Goal: Information Seeking & Learning: Understand process/instructions

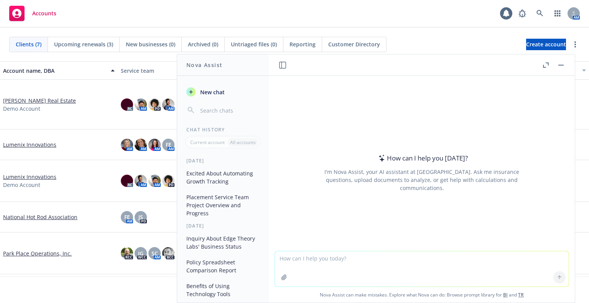
click at [352, 265] on textarea at bounding box center [422, 269] width 294 height 35
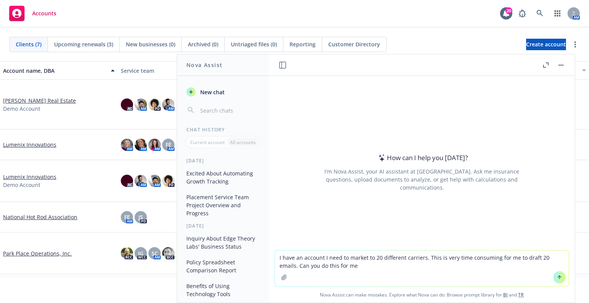
type textarea "I have an account I need to market to 20 different carriers. This is very time …"
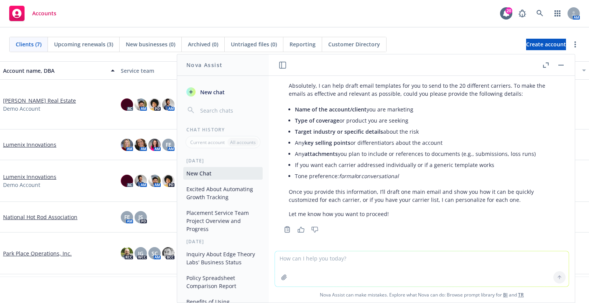
scroll to position [37, 0]
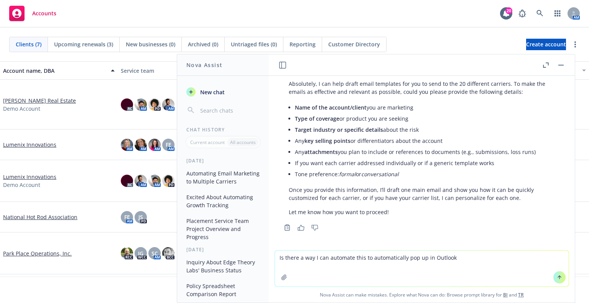
type textarea "Is there a way I can automate this to automatically pop up in Outlook?"
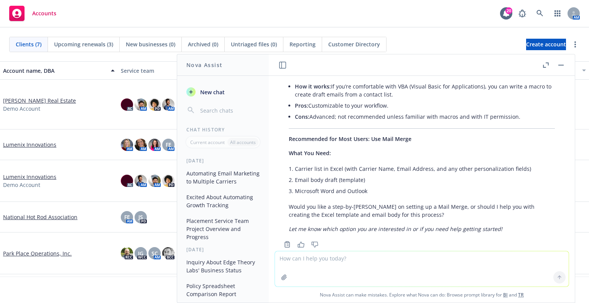
scroll to position [515, 0]
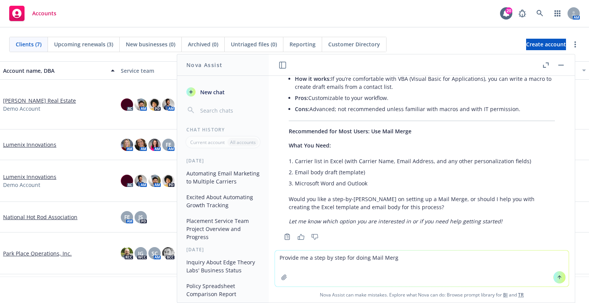
type textarea "Provide me a step by step for doing Mail Merge"
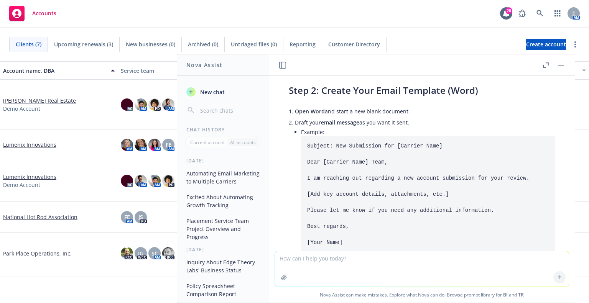
scroll to position [890, 0]
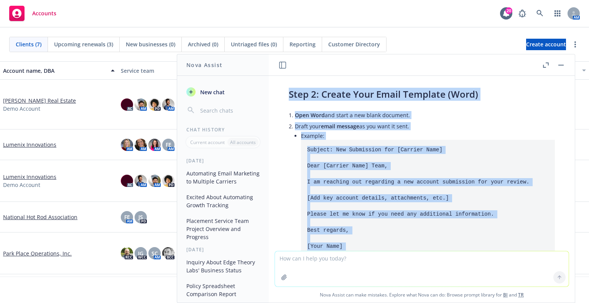
scroll to position [828, 0]
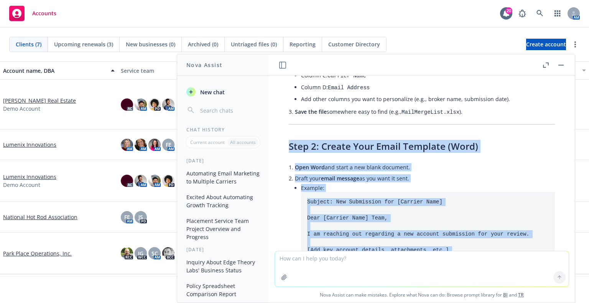
drag, startPoint x: 469, startPoint y: 212, endPoint x: 283, endPoint y: 138, distance: 200.2
copy div "Lore 4: Ipsumd Sita Conse Adipisci (Elit) Sedd Eius tem incid u lab etdol magna…"
click at [453, 168] on li "Open Word and start a new blank document." at bounding box center [425, 167] width 260 height 11
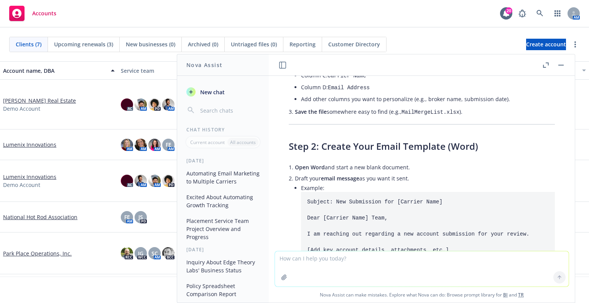
click at [409, 256] on textarea at bounding box center [422, 269] width 294 height 35
type textarea "Please draft a submission I can use"
click at [539, 21] on body "Accounts 20 AM Clients (7) Upcoming renewals (3) New businesses (0) Archived (0…" at bounding box center [294, 151] width 589 height 303
click at [539, 15] on icon at bounding box center [539, 13] width 7 height 7
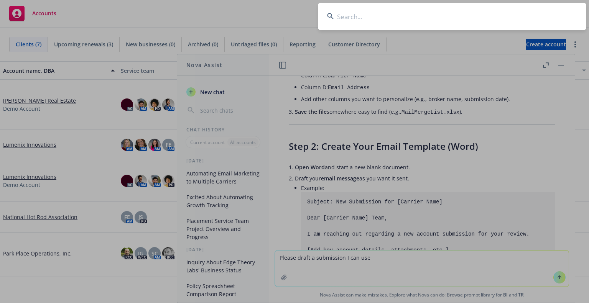
click at [358, 16] on input at bounding box center [452, 17] width 268 height 28
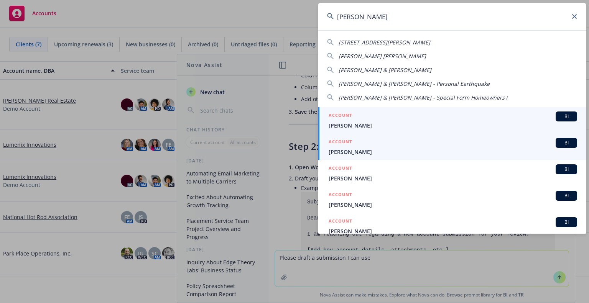
type input "[PERSON_NAME]"
click at [348, 159] on link "ACCOUNT BI [PERSON_NAME]" at bounding box center [452, 147] width 268 height 26
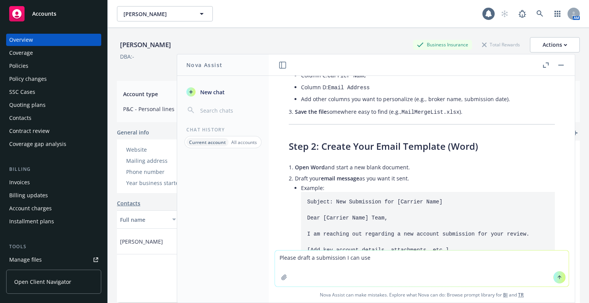
click at [335, 13] on div "[PERSON_NAME] [PERSON_NAME]" at bounding box center [299, 13] width 365 height 15
click at [560, 66] on button "button" at bounding box center [560, 65] width 9 height 9
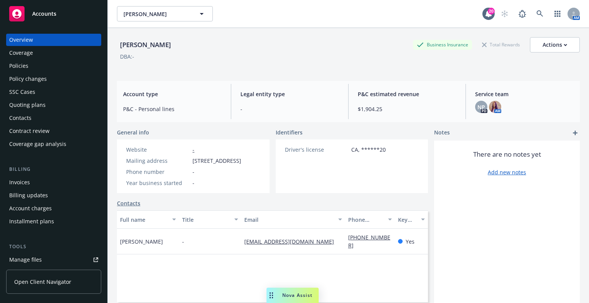
click at [31, 63] on div "Policies" at bounding box center [53, 66] width 89 height 12
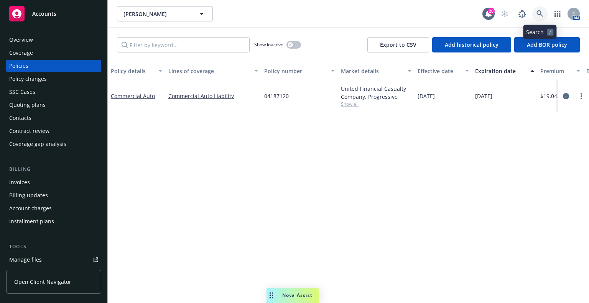
click at [542, 10] on icon at bounding box center [539, 13] width 7 height 7
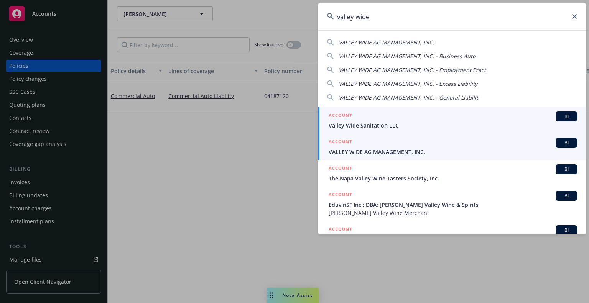
type input "valley wide"
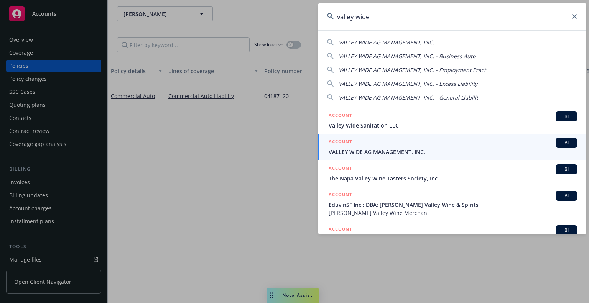
click at [437, 149] on span "VALLEY WIDE AG MANAGEMENT, INC." at bounding box center [453, 152] width 248 height 8
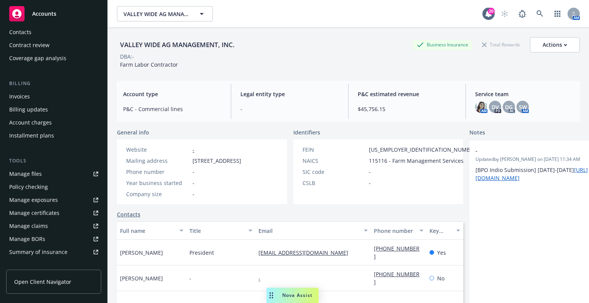
scroll to position [87, 0]
click at [44, 168] on link "Manage files" at bounding box center [53, 172] width 95 height 12
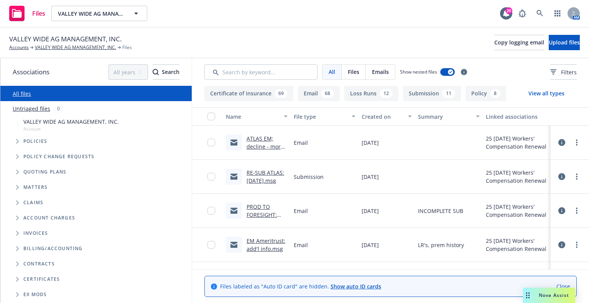
click at [256, 144] on link "ATLAS EM; decline - more than 90 days from eff date.msg" at bounding box center [265, 154] width 37 height 39
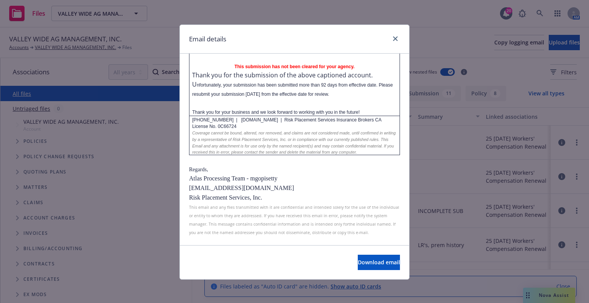
scroll to position [109, 0]
click at [393, 39] on icon "close" at bounding box center [395, 38] width 5 height 5
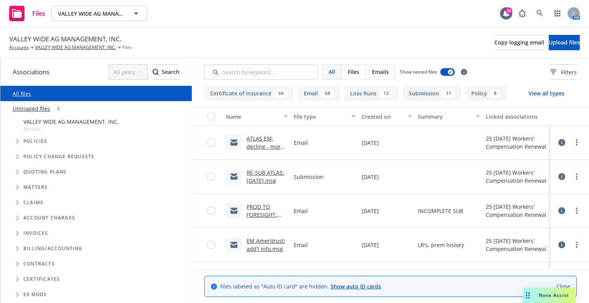
click at [258, 179] on link "RE-SUB ATLAS: within 90 days.msg" at bounding box center [266, 176] width 38 height 15
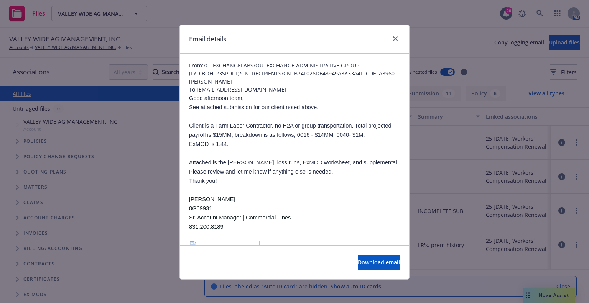
scroll to position [15, 0]
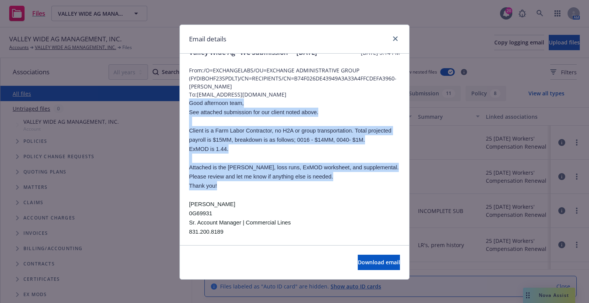
drag, startPoint x: 220, startPoint y: 194, endPoint x: 185, endPoint y: 113, distance: 87.8
click at [185, 113] on div "Valley Wide Ag - WC Submission **12/05/25 Wednesday, September 10, 2025 at 3:14…" at bounding box center [294, 230] width 229 height 383
copy div "Good afternoon team, See attached submission for our client noted above. Client…"
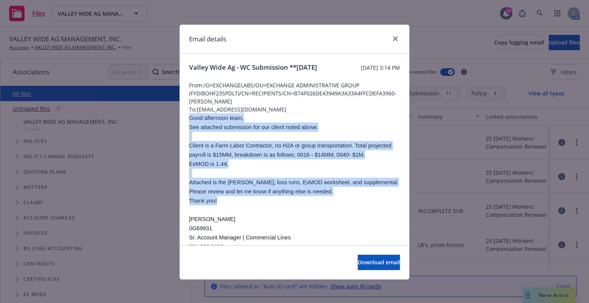
drag, startPoint x: 222, startPoint y: 76, endPoint x: 181, endPoint y: 66, distance: 41.7
click at [181, 66] on div "Valley Wide Ag - WC Submission **12/05/25 Wednesday, September 10, 2025 at 3:14…" at bounding box center [294, 245] width 229 height 383
copy span "Valley Wide Ag - WC Submission **12/05/25"
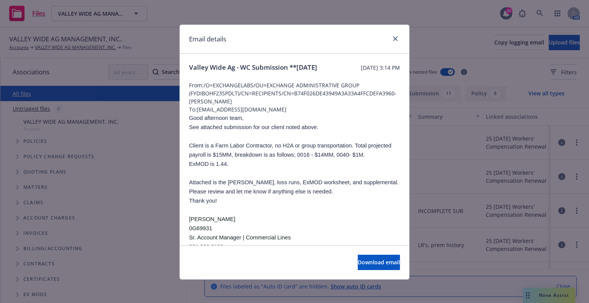
click at [188, 268] on div "Download email" at bounding box center [294, 262] width 229 height 34
click at [393, 40] on icon "close" at bounding box center [395, 38] width 5 height 5
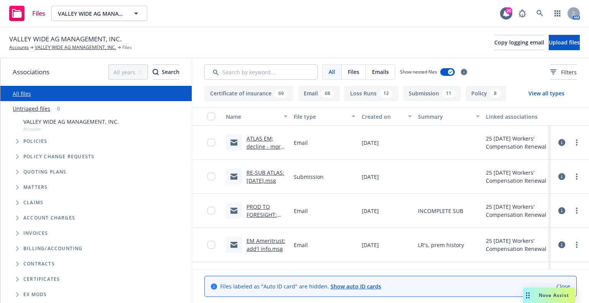
click at [554, 295] on span "Nova Assist" at bounding box center [554, 295] width 30 height 7
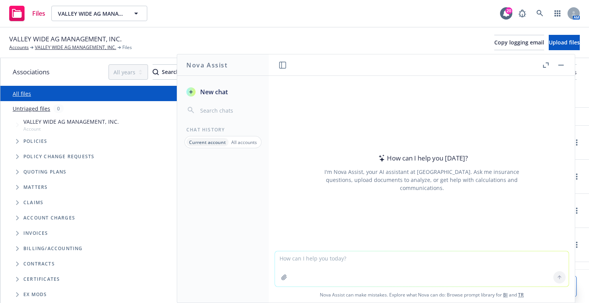
click at [212, 196] on div at bounding box center [223, 230] width 92 height 145
click at [240, 143] on p "All accounts" at bounding box center [244, 142] width 26 height 7
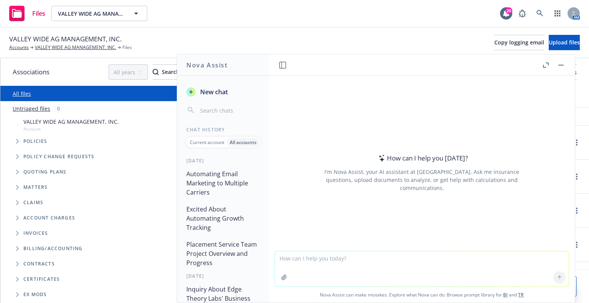
click at [212, 173] on button "Automating Email Marketing to Multiple Carriers" at bounding box center [222, 183] width 79 height 32
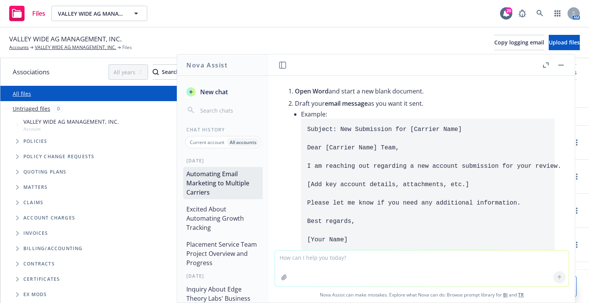
scroll to position [994, 0]
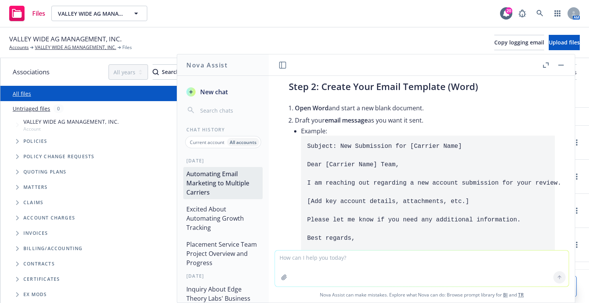
click at [413, 48] on div "VALLEY WIDE AG MANAGEMENT, INC. Accounts VALLEY WIDE AG MANAGEMENT, INC. Files …" at bounding box center [294, 42] width 571 height 17
click at [218, 95] on span "New chat" at bounding box center [213, 91] width 29 height 9
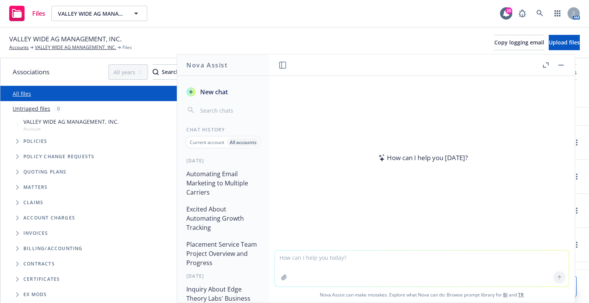
click at [319, 254] on textarea at bounding box center [422, 269] width 294 height 36
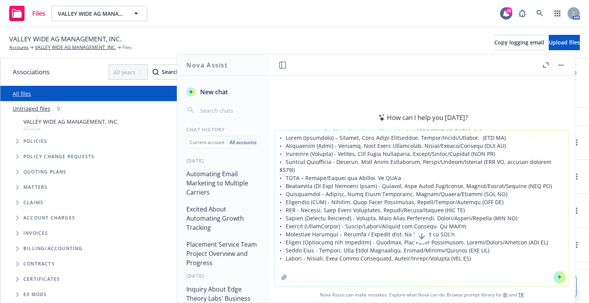
click at [279, 138] on textarea at bounding box center [422, 209] width 294 height 156
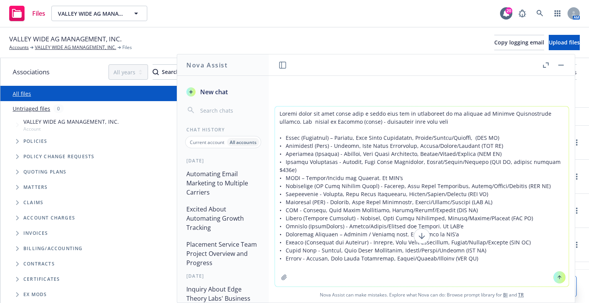
type textarea "Please parse the data below into a chart that can be referenced as it relates t…"
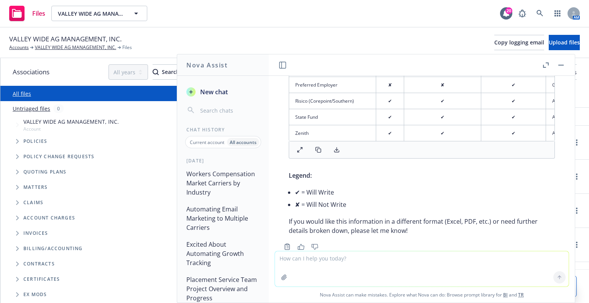
scroll to position [432, 0]
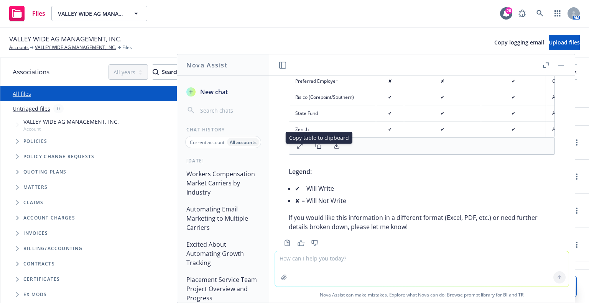
click at [319, 149] on rect at bounding box center [318, 146] width 3 height 3
click at [439, 176] on p "Legend:" at bounding box center [422, 171] width 266 height 9
click at [329, 151] on button at bounding box center [336, 146] width 15 height 11
click at [480, 181] on div "Here is a chart summarizing the Workers Compensation markets by Carrier (with p…" at bounding box center [421, 41] width 281 height 388
click at [318, 149] on rect at bounding box center [318, 146] width 3 height 3
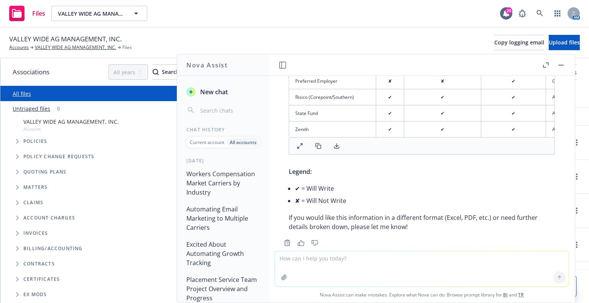
click at [414, 190] on li "✔ = Will Write" at bounding box center [425, 189] width 260 height 12
click at [412, 201] on li "✘ = Will Not Write" at bounding box center [425, 201] width 260 height 12
click at [408, 260] on textarea at bounding box center [422, 269] width 294 height 35
type textarea "I would like this in excel format"
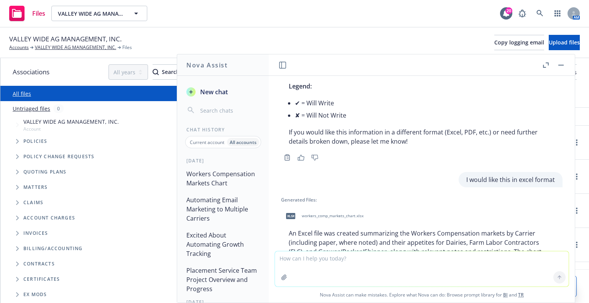
scroll to position [580, 0]
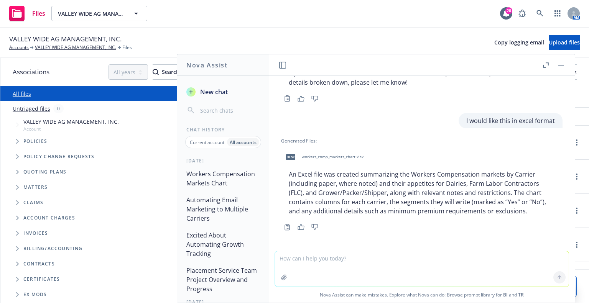
click at [387, 263] on textarea at bounding box center [422, 269] width 294 height 35
type textarea "T"
click at [332, 156] on span "workers_comp_markets_chart.xlsx" at bounding box center [333, 156] width 62 height 5
click at [462, 197] on p "An Excel file was created summarizing the Workers Compensation markets by Carri…" at bounding box center [422, 192] width 266 height 46
click at [474, 199] on p "An Excel file was created summarizing the Workers Compensation markets by Carri…" at bounding box center [422, 192] width 266 height 46
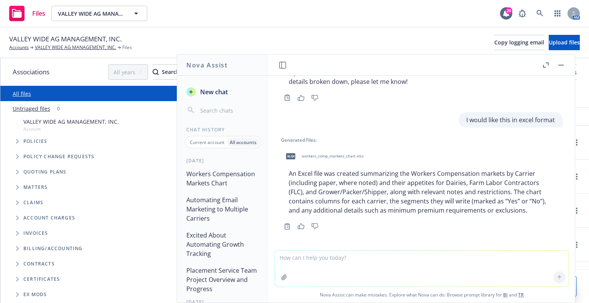
click at [220, 204] on button "Automating Email Marketing to Multiple Carriers" at bounding box center [222, 209] width 79 height 32
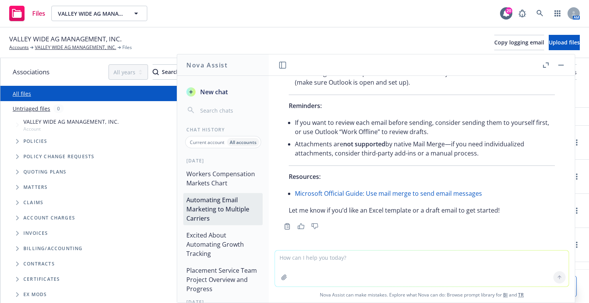
scroll to position [1586, 0]
click at [364, 270] on textarea at bounding box center [422, 269] width 294 height 36
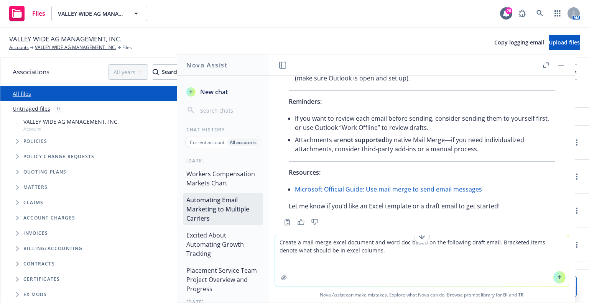
paste textarea "Subject: [Client] – [Line of Coverage] Submission **[Effective Date] Good after…"
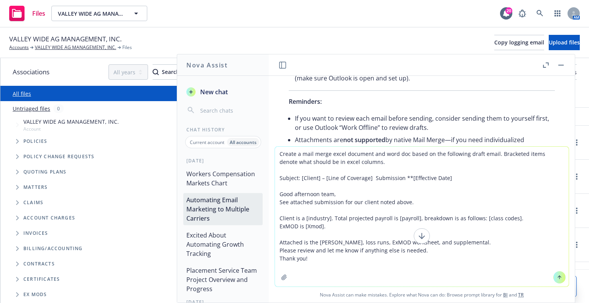
type textarea "Create a mail merge excel document and word doc based on the following draft em…"
click at [557, 277] on icon at bounding box center [559, 277] width 5 height 5
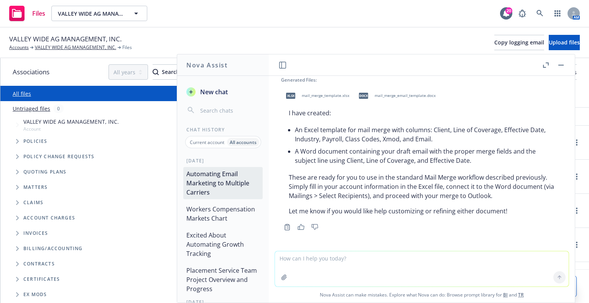
scroll to position [1864, 0]
click at [325, 100] on div "xlsx mail_merge_template.xlsx" at bounding box center [316, 95] width 70 height 19
click at [468, 116] on p "I have created:" at bounding box center [422, 113] width 266 height 9
click at [421, 97] on span "mail_merge_email_template.docx" at bounding box center [405, 95] width 61 height 5
click at [394, 268] on textarea at bounding box center [422, 269] width 294 height 35
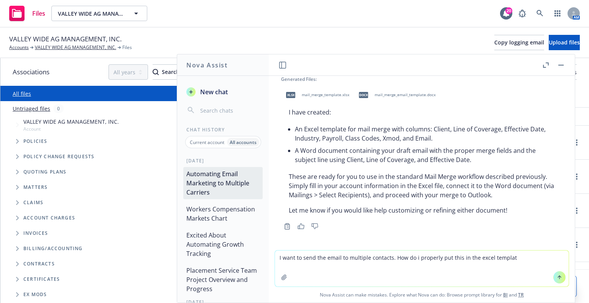
type textarea "I want to send the email to multiple contacts. How do i properly put this in th…"
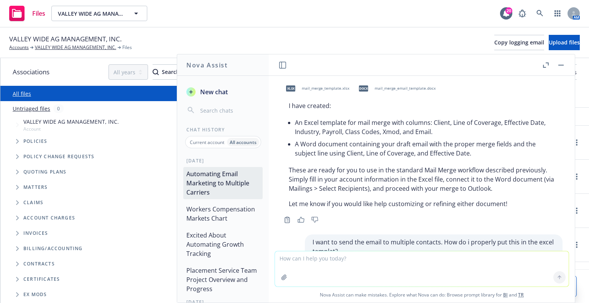
scroll to position [1851, 0]
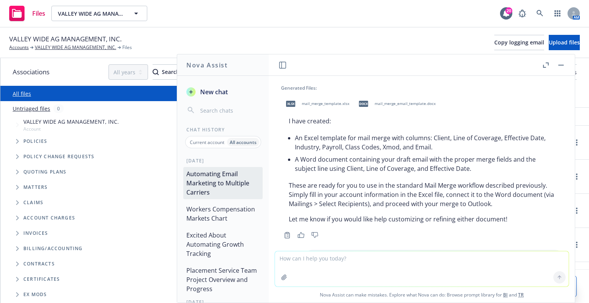
click at [526, 190] on p "These are ready for you to use in the standard Mail Merge workflow described pr…" at bounding box center [422, 195] width 266 height 28
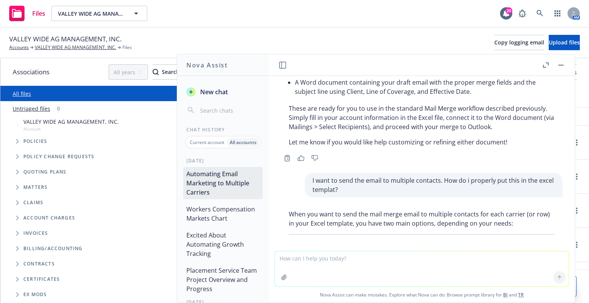
scroll to position [1934, 0]
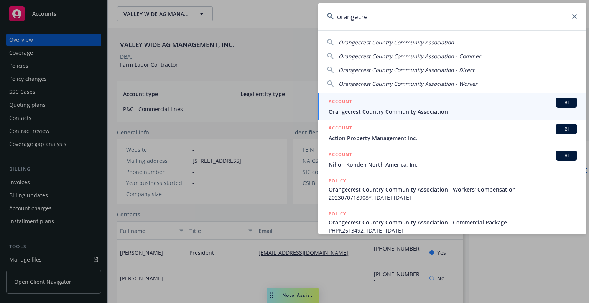
type input "orangecre"
click at [451, 109] on span "Orangecrest Country Community Association" at bounding box center [453, 112] width 248 height 8
